Goal: Task Accomplishment & Management: Use online tool/utility

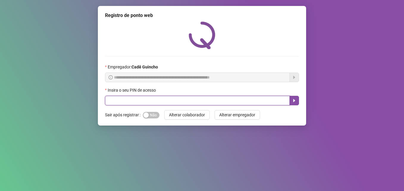
click at [171, 101] on input "text" at bounding box center [197, 101] width 185 height 10
type input "*****"
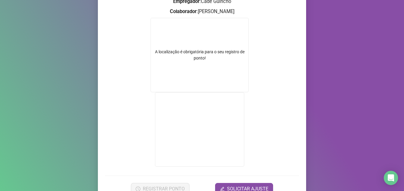
scroll to position [89, 0]
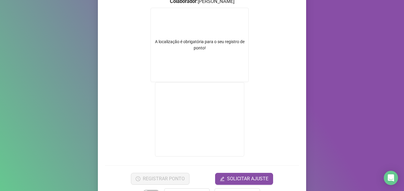
click at [199, 52] on div "A localização é obrigatória para o seu registro de ponto!" at bounding box center [199, 45] width 98 height 74
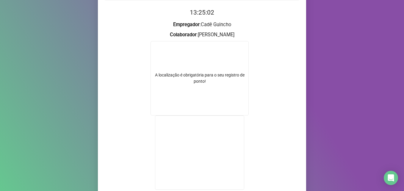
scroll to position [30, 0]
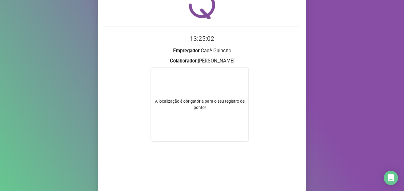
click at [206, 97] on div "A localização é obrigatória para o seu registro de ponto!" at bounding box center [199, 104] width 98 height 74
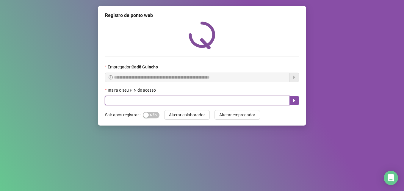
click at [176, 102] on input "text" at bounding box center [197, 101] width 185 height 10
type input "*****"
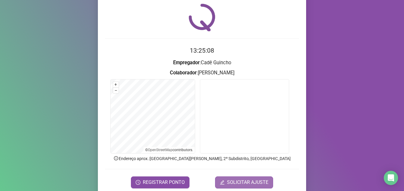
scroll to position [41, 0]
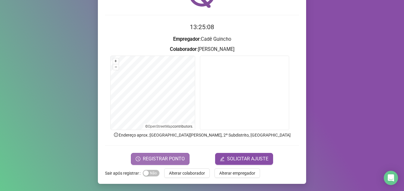
click at [185, 159] on button "REGISTRAR PONTO" at bounding box center [160, 159] width 59 height 12
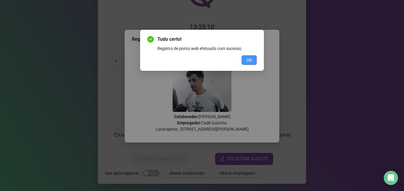
click at [247, 60] on span "OK" at bounding box center [249, 60] width 6 height 7
